Goal: Navigation & Orientation: Find specific page/section

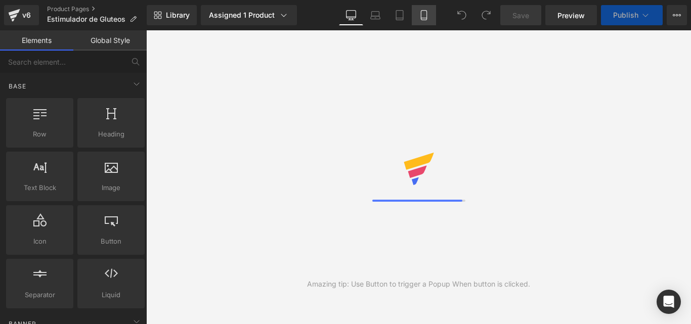
click at [420, 15] on icon at bounding box center [424, 15] width 10 height 10
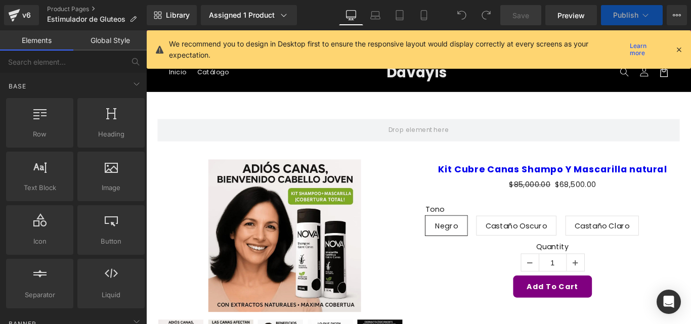
click at [678, 51] on icon at bounding box center [678, 49] width 9 height 9
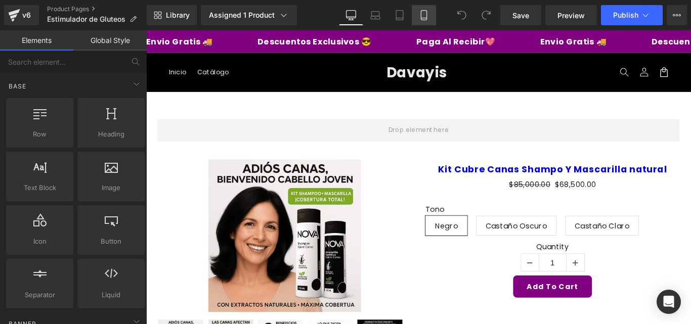
click at [419, 21] on link "Mobile" at bounding box center [423, 15] width 24 height 20
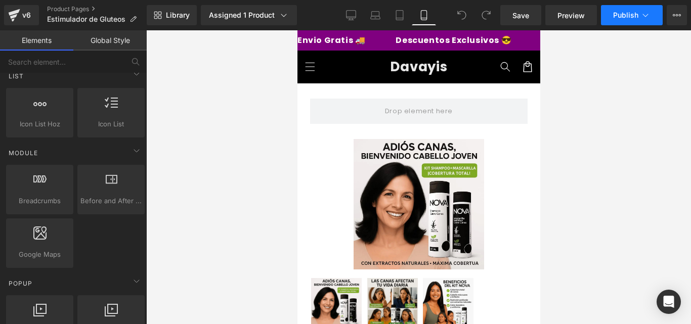
click at [648, 13] on icon at bounding box center [645, 15] width 10 height 10
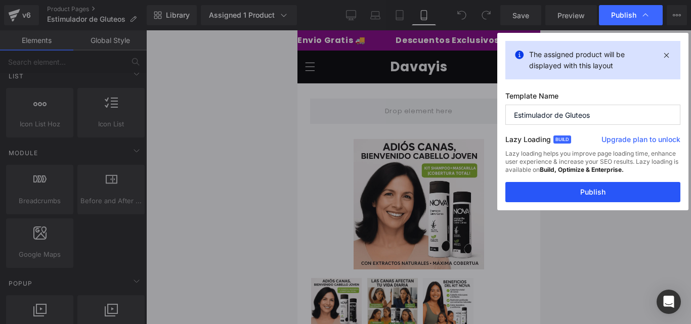
click at [586, 195] on button "Publish" at bounding box center [592, 192] width 175 height 20
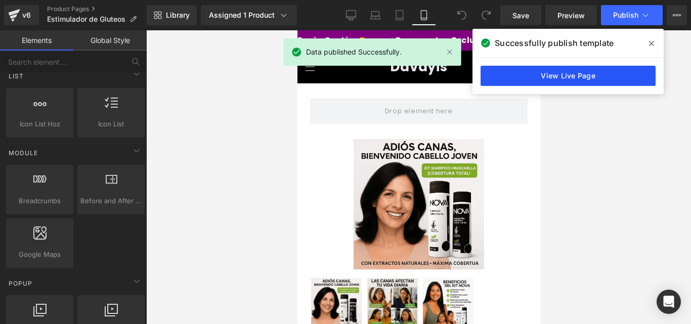
click at [611, 68] on link "View Live Page" at bounding box center [567, 76] width 175 height 20
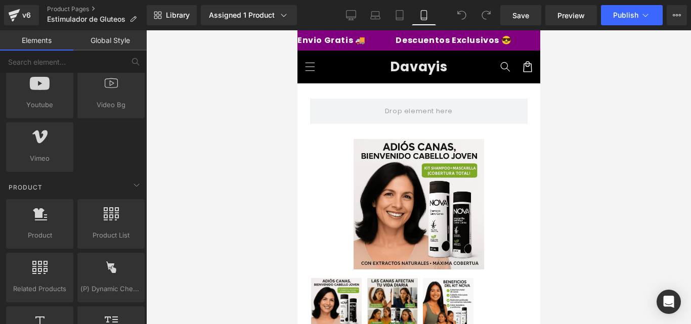
click at [347, 75] on header "Menu Inicio Catálogo Iniciar sesión Inicio Catálogo Davayis" at bounding box center [418, 67] width 243 height 32
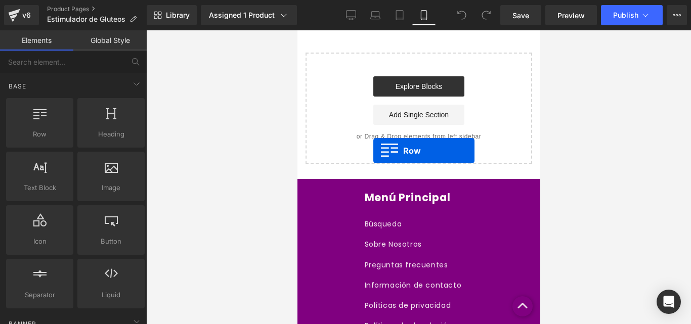
drag, startPoint x: 335, startPoint y: 165, endPoint x: 373, endPoint y: 151, distance: 40.0
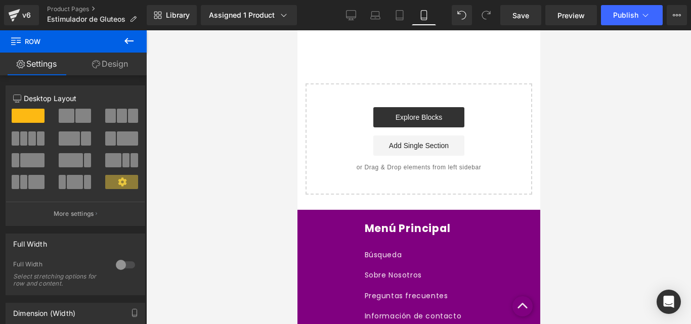
scroll to position [607, 0]
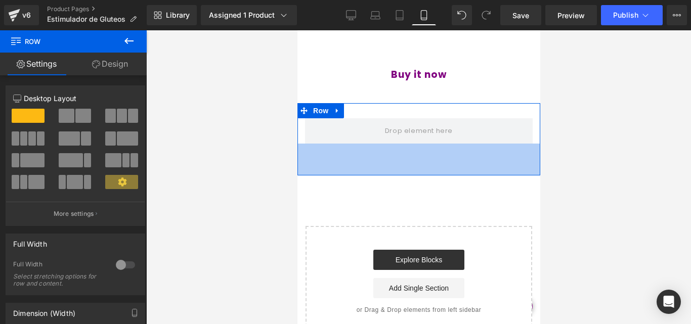
drag, startPoint x: 428, startPoint y: 143, endPoint x: 423, endPoint y: 179, distance: 37.2
click at [423, 175] on div "63px" at bounding box center [418, 160] width 243 height 32
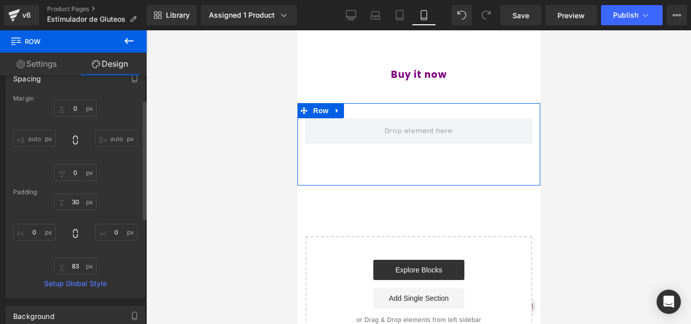
scroll to position [51, 0]
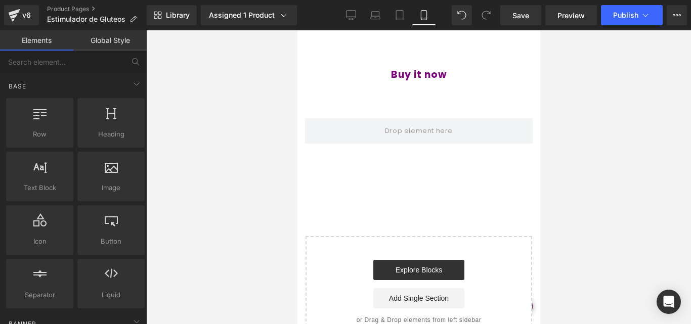
click at [177, 149] on div at bounding box center [418, 177] width 544 height 294
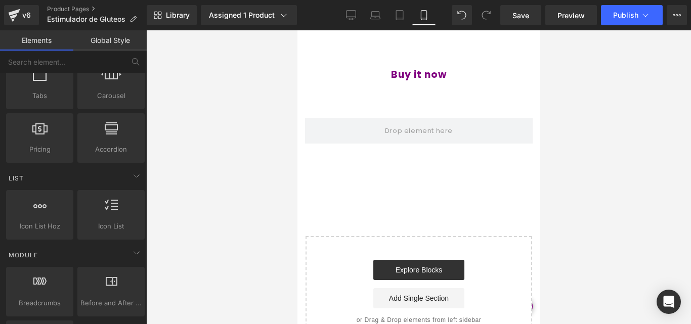
scroll to position [354, 0]
